Goal: Information Seeking & Learning: Learn about a topic

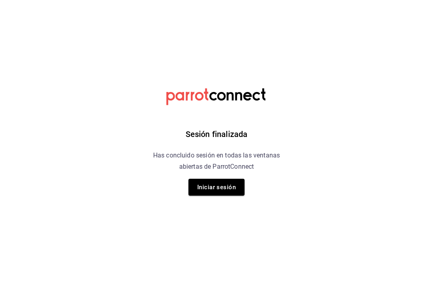
click at [224, 183] on button "Iniciar sesión" at bounding box center [217, 187] width 56 height 17
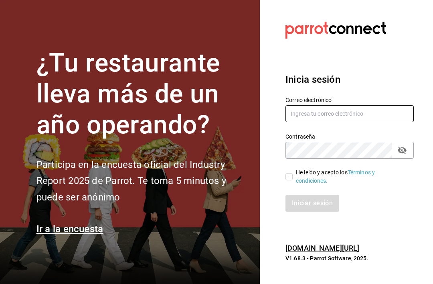
click at [342, 122] on input "text" at bounding box center [350, 113] width 128 height 17
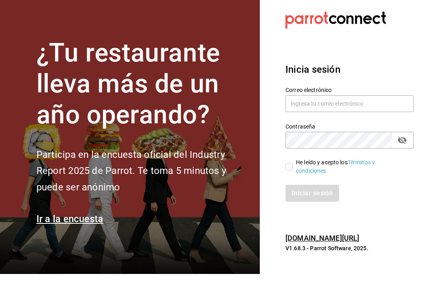
click at [323, 132] on div "Contraseña Contraseña" at bounding box center [345, 140] width 138 height 35
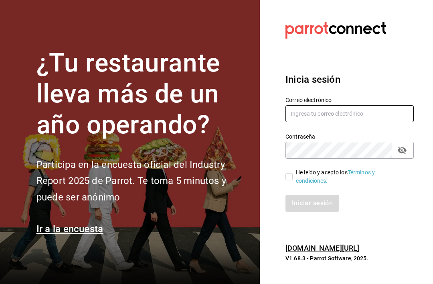
click at [340, 120] on input "text" at bounding box center [350, 113] width 128 height 17
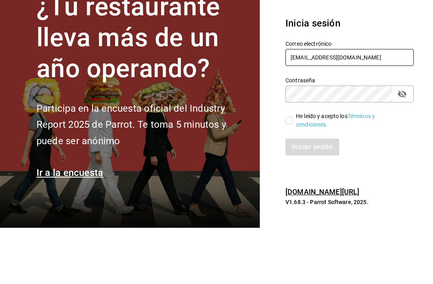
type input "cafecacao@obispado.com"
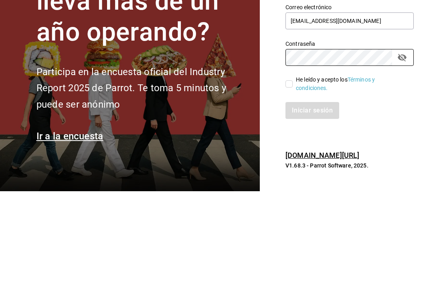
click at [288, 173] on input "He leído y acepto los Términos y condiciones." at bounding box center [289, 176] width 7 height 7
checkbox input "true"
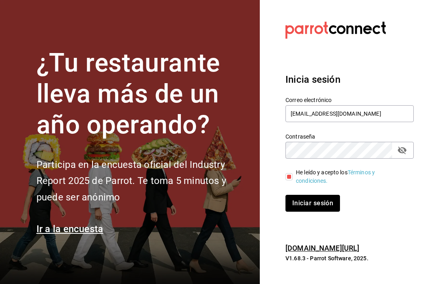
click at [320, 195] on button "Iniciar sesión" at bounding box center [313, 203] width 55 height 17
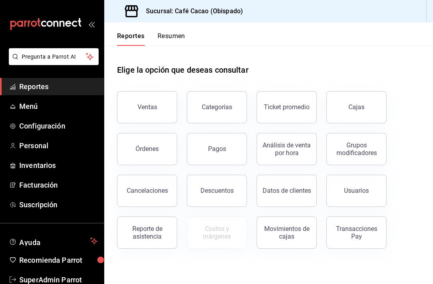
click at [162, 111] on button "Ventas" at bounding box center [147, 107] width 60 height 32
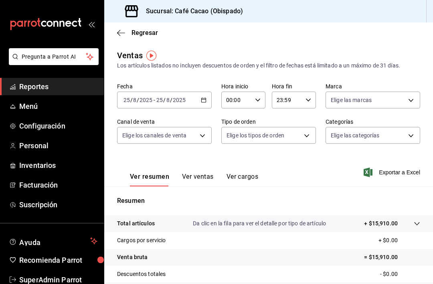
click at [410, 95] on body "Pregunta a Parrot AI Reportes Menú Configuración Personal Inventarios Facturaci…" at bounding box center [216, 142] width 433 height 284
click at [411, 100] on div at bounding box center [216, 142] width 433 height 284
click at [412, 101] on body "Pregunta a Parrot AI Reportes Menú Configuración Personal Inventarios Facturaci…" at bounding box center [216, 142] width 433 height 284
click at [331, 157] on input "checkbox" at bounding box center [334, 157] width 7 height 7
checkbox input "true"
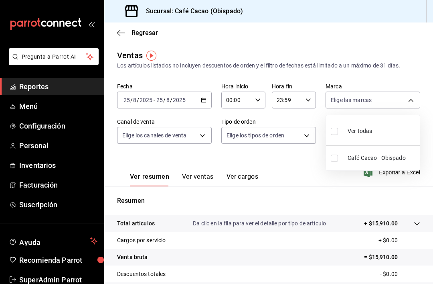
type input "971dcee1-c90c-4aa5-9ae6-cd5a304ea399"
checkbox input "true"
click at [307, 158] on div at bounding box center [216, 142] width 433 height 284
click at [205, 101] on icon "button" at bounding box center [204, 100] width 6 height 6
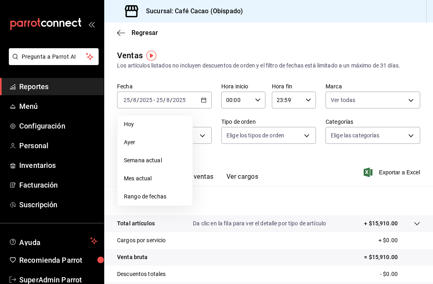
click at [172, 176] on span "Mes actual" at bounding box center [155, 178] width 62 height 8
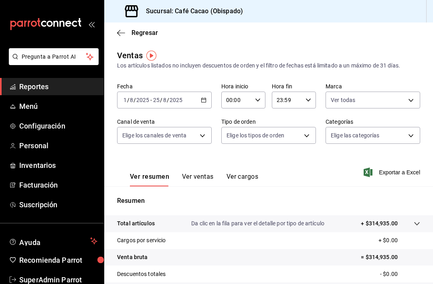
click at [142, 31] on span "Regresar" at bounding box center [145, 33] width 26 height 8
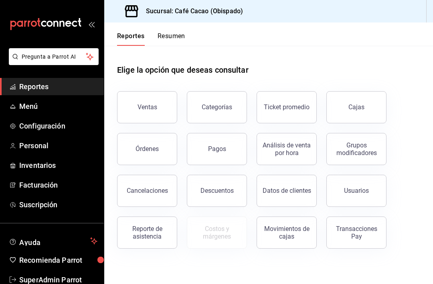
click at [236, 108] on button "Categorías" at bounding box center [217, 107] width 60 height 32
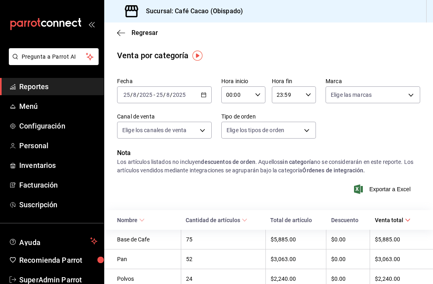
click at [124, 34] on icon "button" at bounding box center [121, 32] width 8 height 7
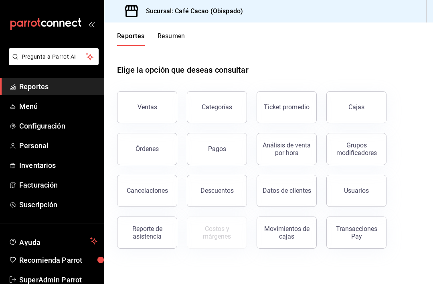
click at [295, 98] on button "Ticket promedio" at bounding box center [287, 107] width 60 height 32
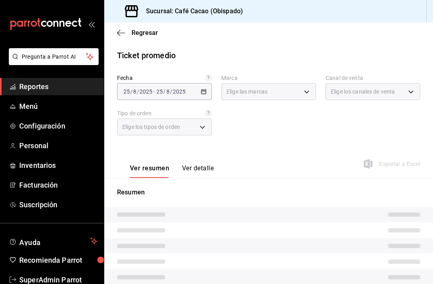
type input "971dcee1-c90c-4aa5-9ae6-cd5a304ea399"
type input "PARROT,UBER_EATS,RAPPI,DIDI_FOOD,ONLINE"
type input "31af4aa4-216d-4a31-a2af-9362df255b0f,28616d2c-5b5f-47b3-84ad-f2479417fe0c,d4524…"
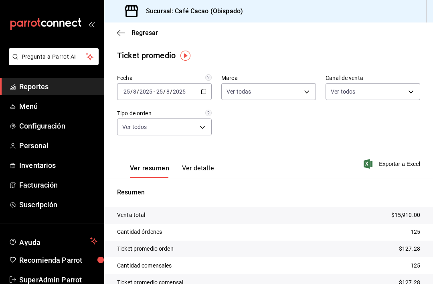
click at [149, 26] on div "Regresar" at bounding box center [268, 32] width 329 height 20
click at [146, 35] on span "Regresar" at bounding box center [145, 33] width 26 height 8
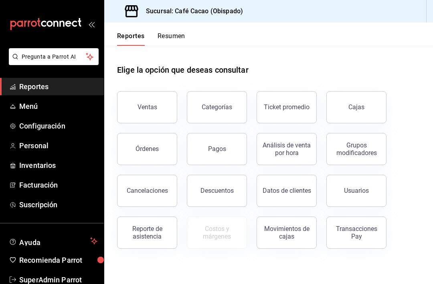
click at [359, 95] on button "Cajas" at bounding box center [357, 107] width 60 height 32
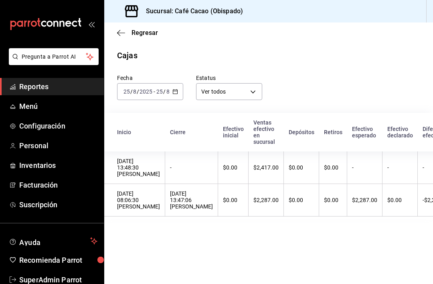
click at [116, 31] on div "Regresar" at bounding box center [268, 32] width 329 height 20
click at [122, 31] on icon "button" at bounding box center [121, 32] width 8 height 7
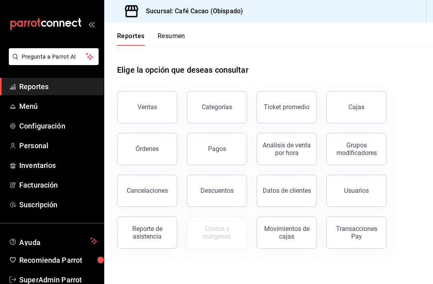
click at [154, 144] on button "Órdenes" at bounding box center [147, 149] width 60 height 32
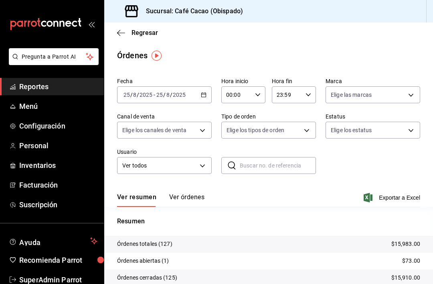
click at [125, 30] on icon "button" at bounding box center [121, 32] width 8 height 7
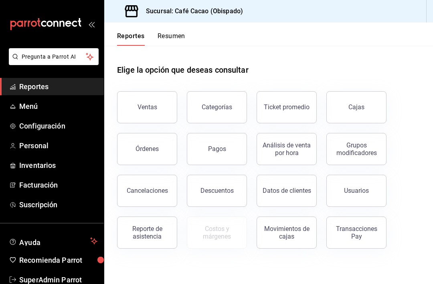
click at [224, 146] on div "Pagos" at bounding box center [217, 149] width 18 height 8
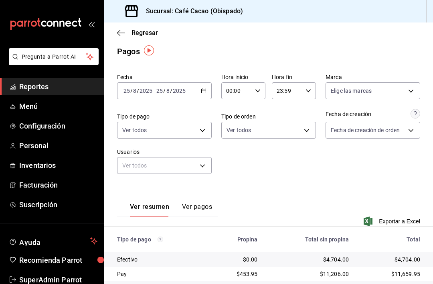
scroll to position [3, 0]
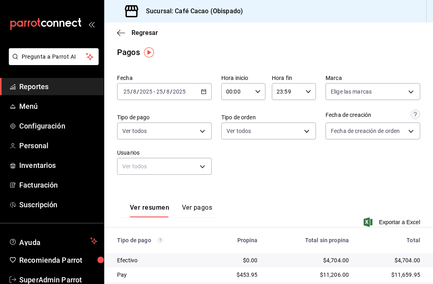
click at [204, 91] on icon "button" at bounding box center [204, 92] width 6 height 6
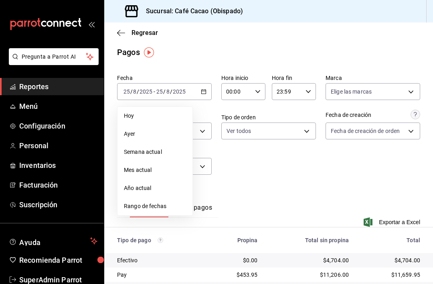
click at [166, 167] on span "Mes actual" at bounding box center [155, 170] width 62 height 8
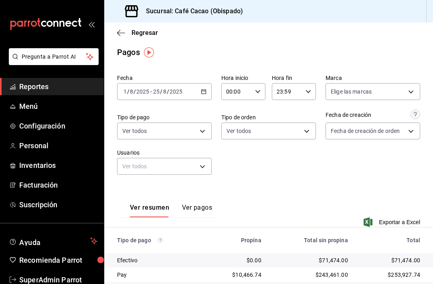
scroll to position [26, 0]
